Goal: Check status: Check status

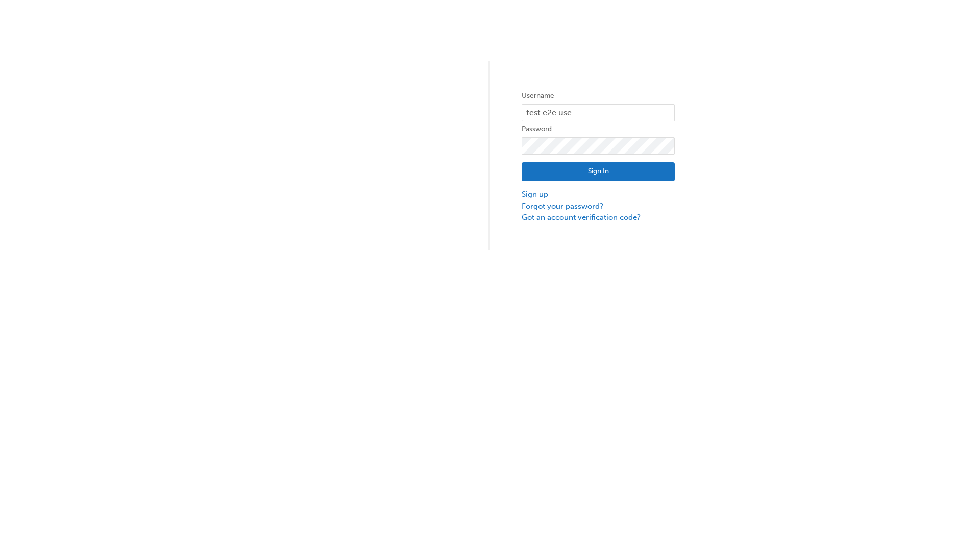
type input "test.e2e.user31"
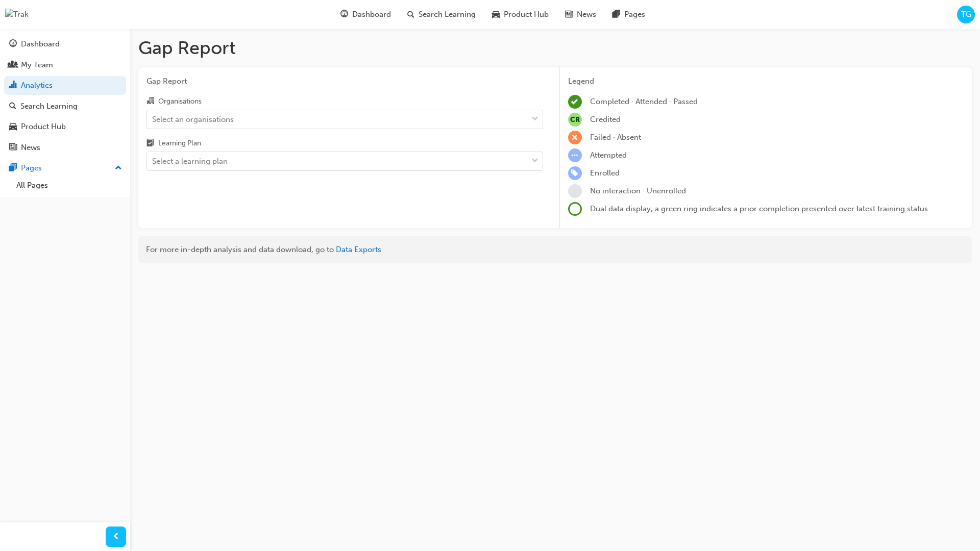
click at [153, 119] on input "Organisations Select an organisations" at bounding box center [152, 118] width 1 height 9
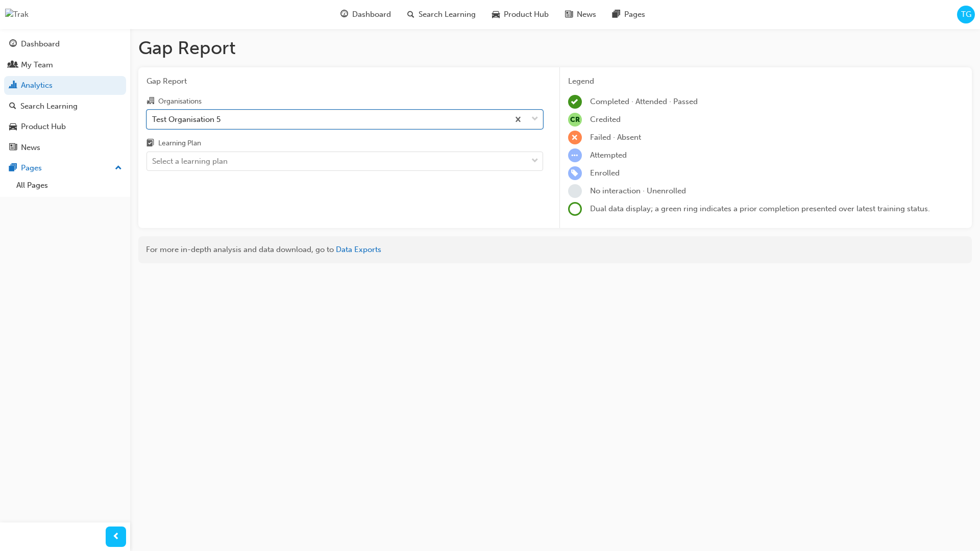
click at [153, 161] on input "Learning Plan Select a learning plan" at bounding box center [152, 161] width 1 height 9
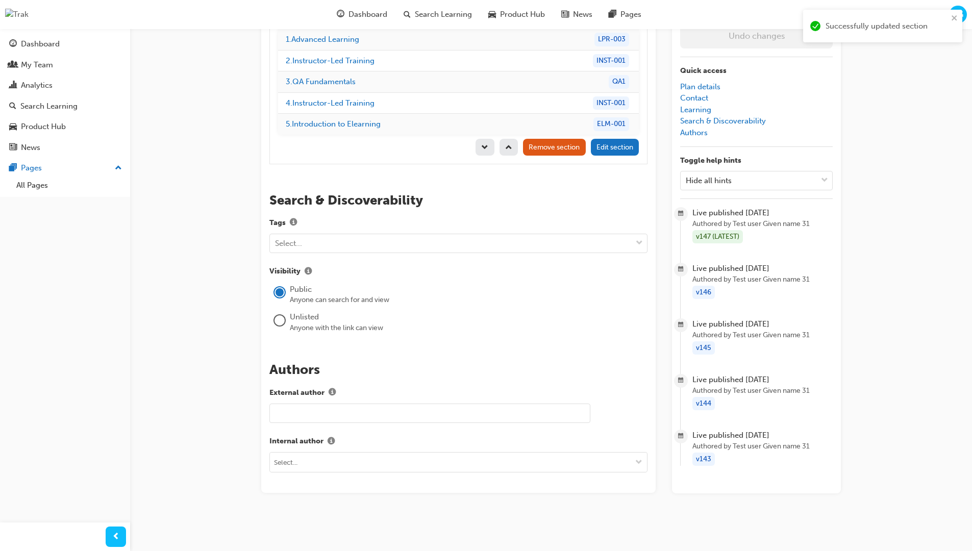
scroll to position [144, 0]
